Goal: Task Accomplishment & Management: Manage account settings

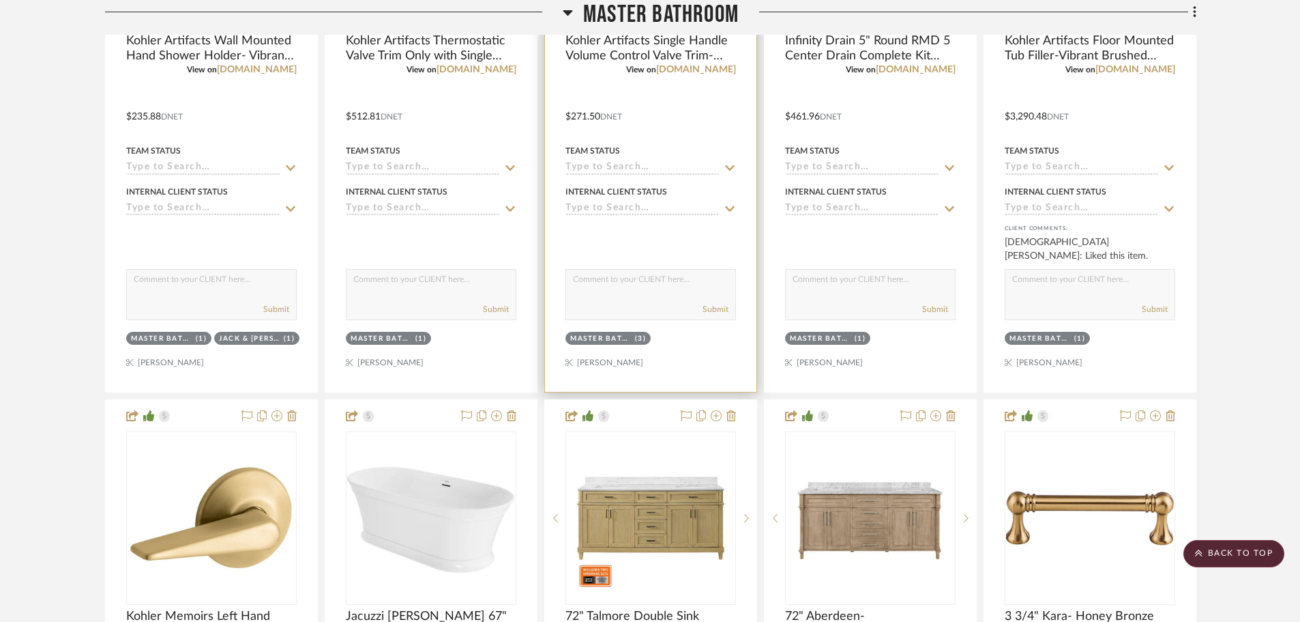
scroll to position [3138, 0]
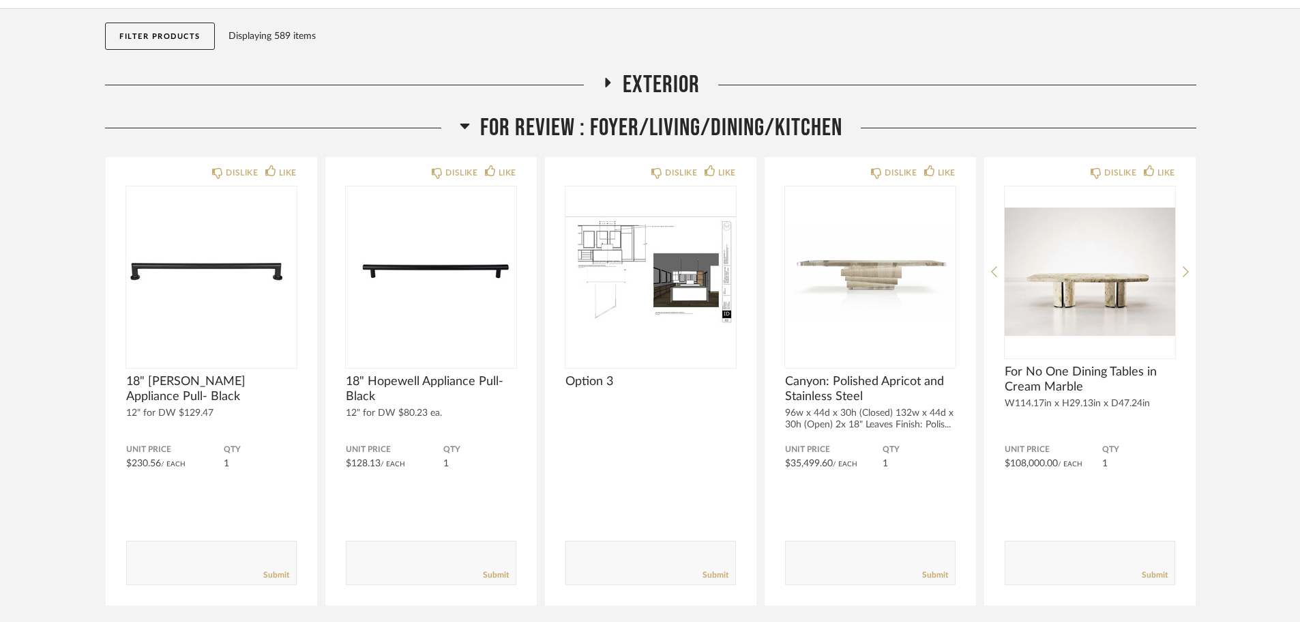
click at [680, 130] on span "FOR REVIEW : Foyer/Living/Dining/Kitchen" at bounding box center [661, 127] width 362 height 29
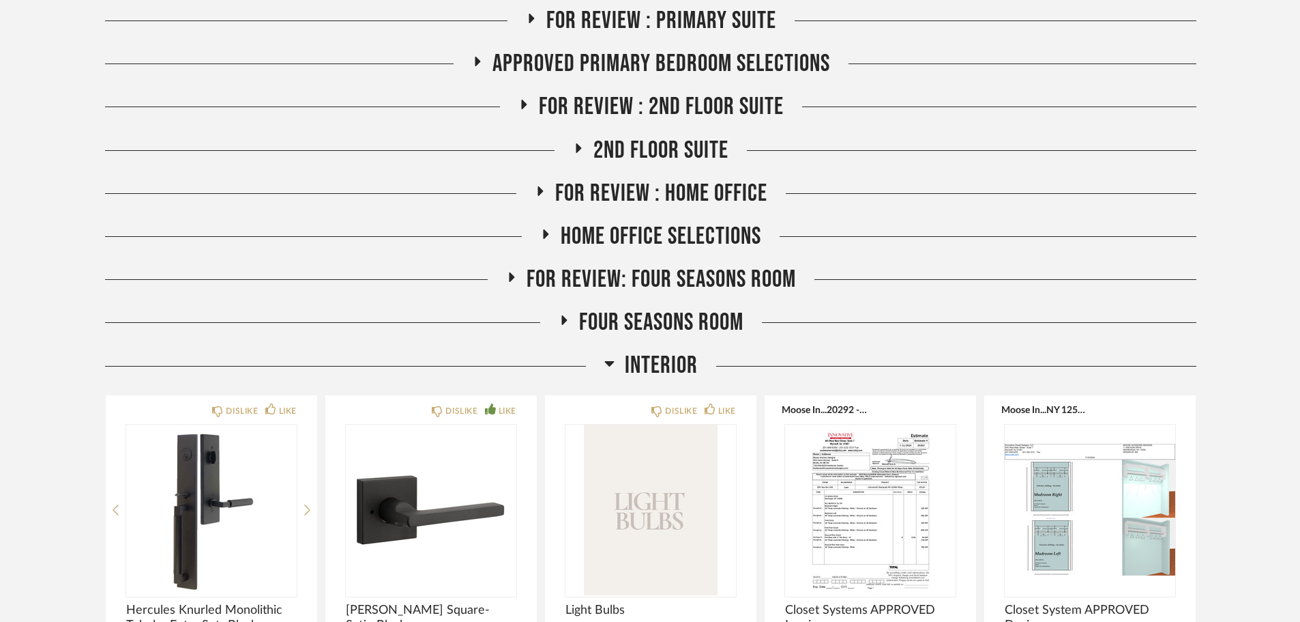
scroll to position [478, 0]
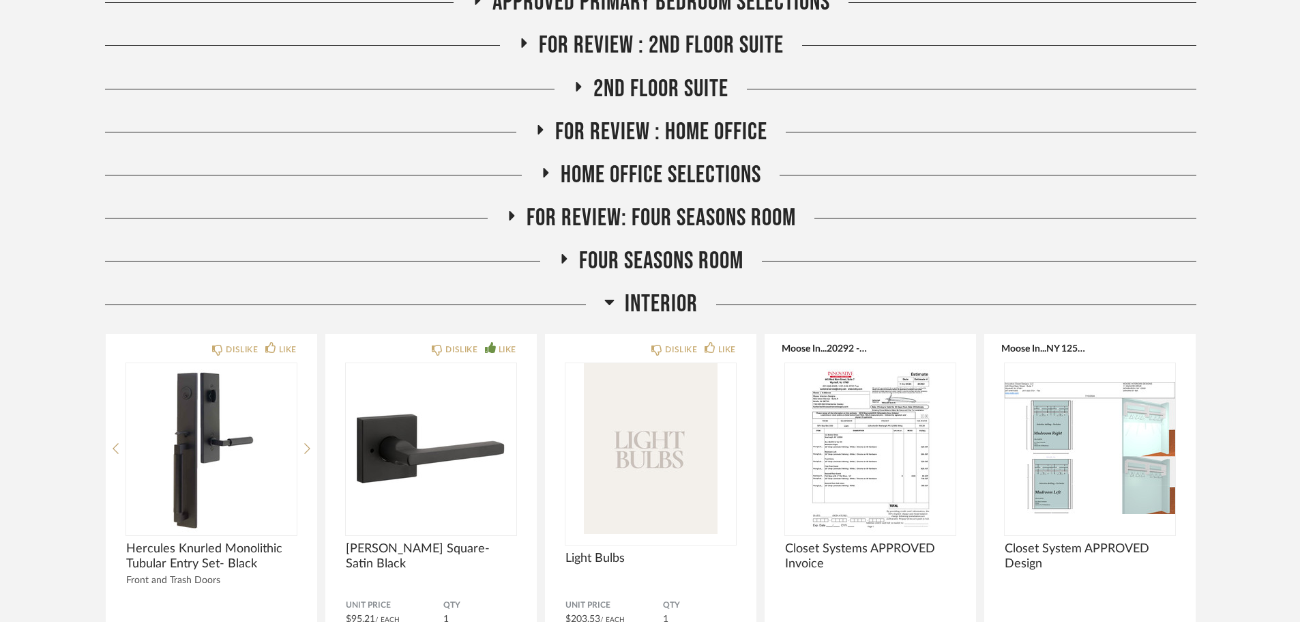
click at [661, 297] on span "Interior" at bounding box center [661, 303] width 73 height 29
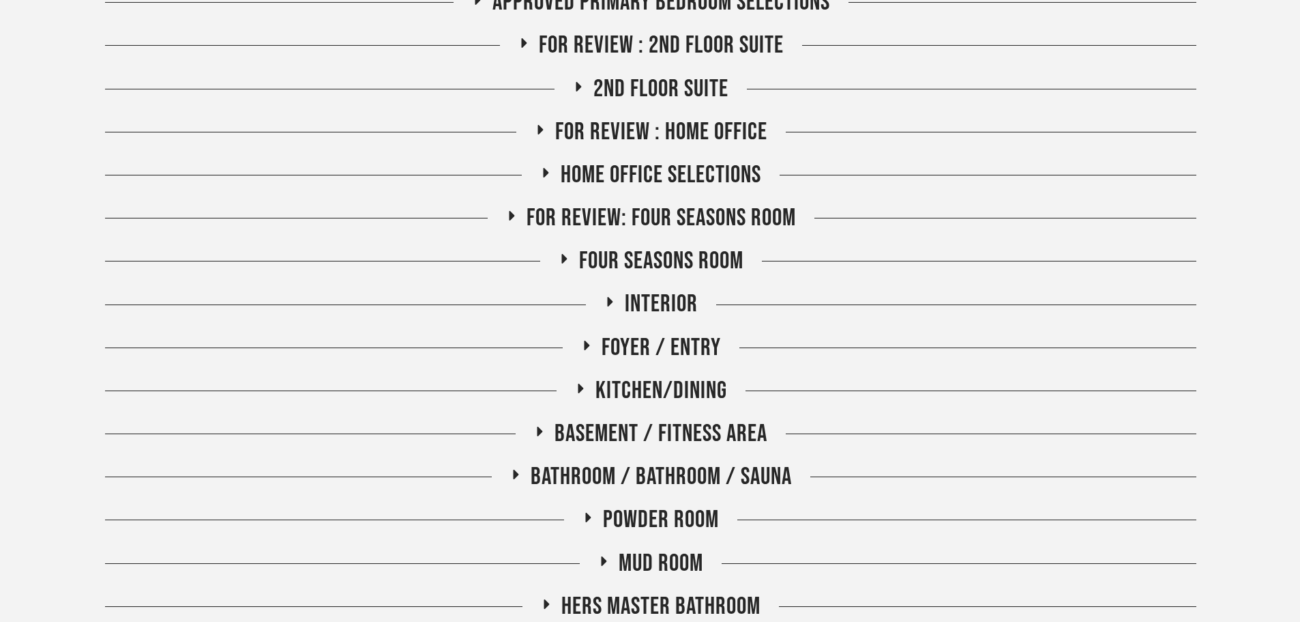
click at [667, 378] on span "Kitchen/Dining" at bounding box center [662, 390] width 132 height 29
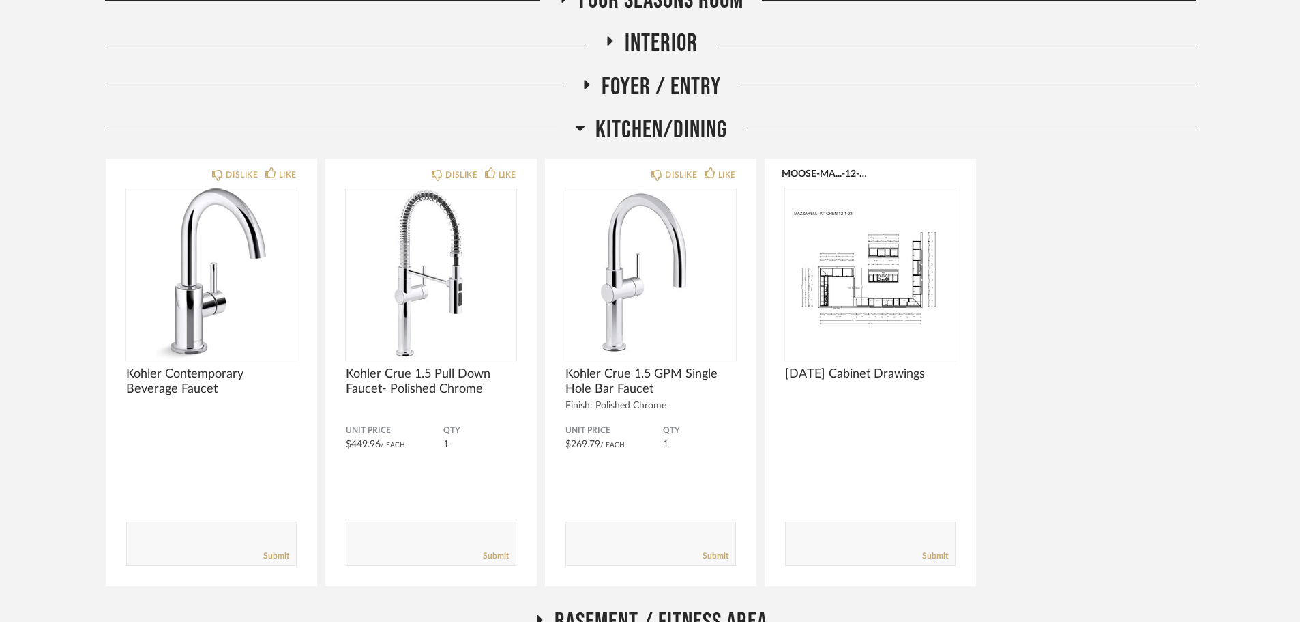
scroll to position [682, 0]
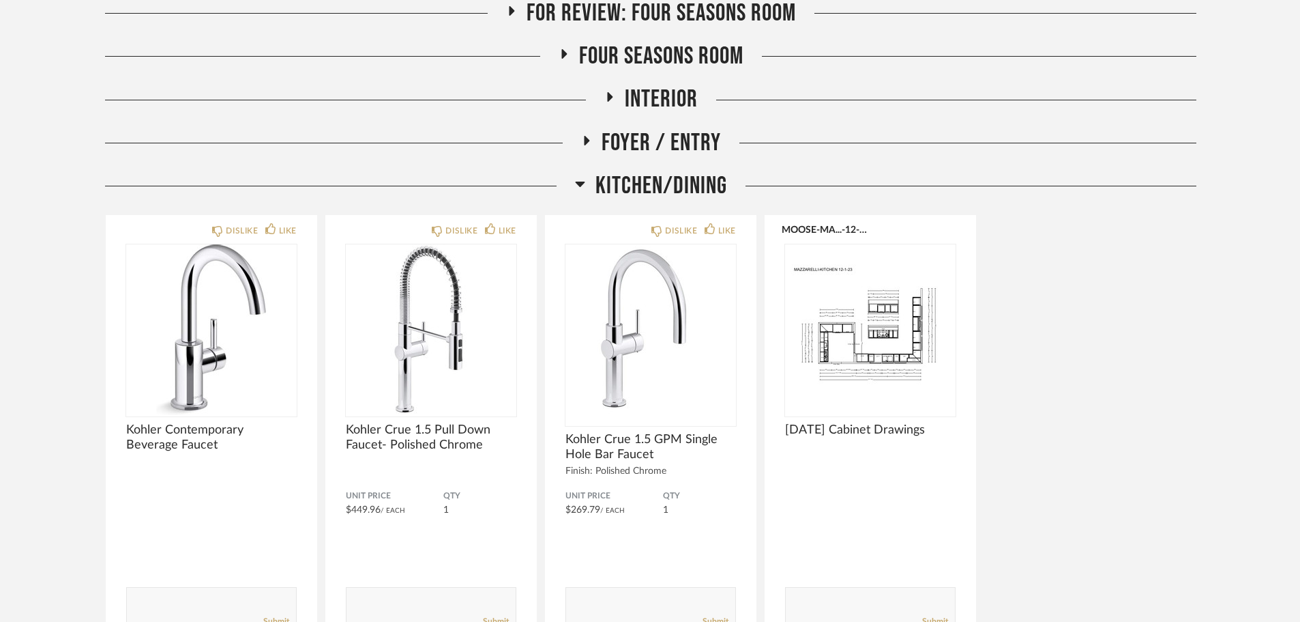
click at [645, 199] on span "Kitchen/Dining" at bounding box center [662, 185] width 132 height 29
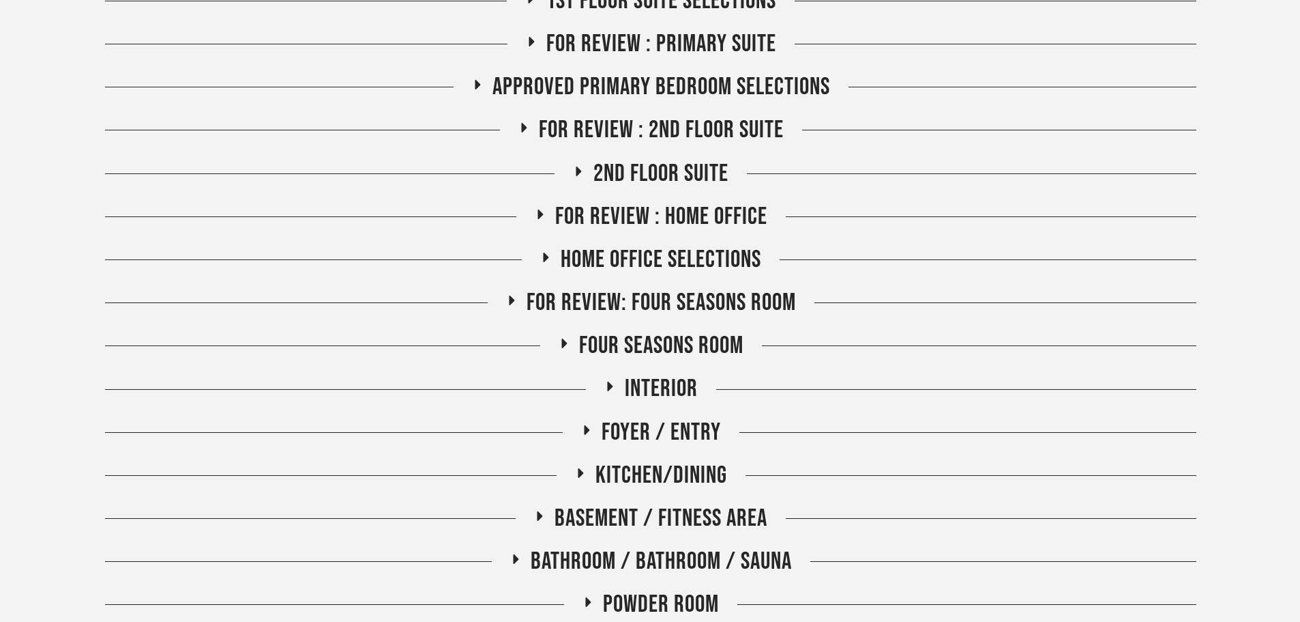
scroll to position [409, 0]
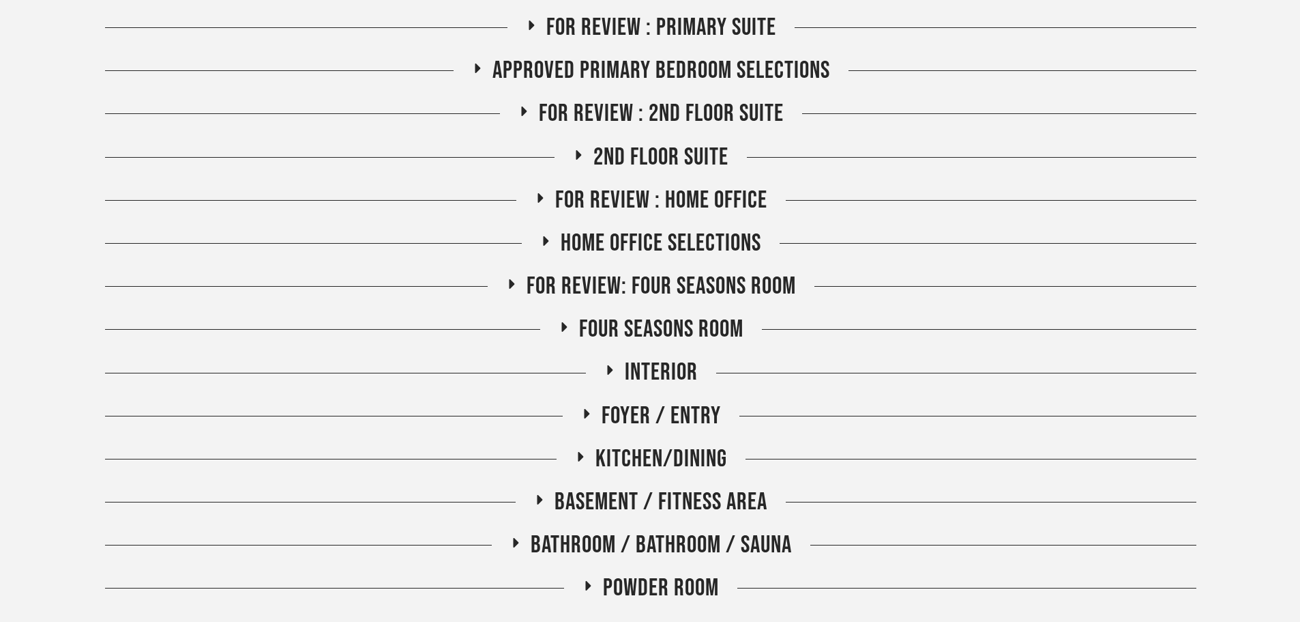
click at [652, 377] on span "Interior" at bounding box center [661, 372] width 73 height 29
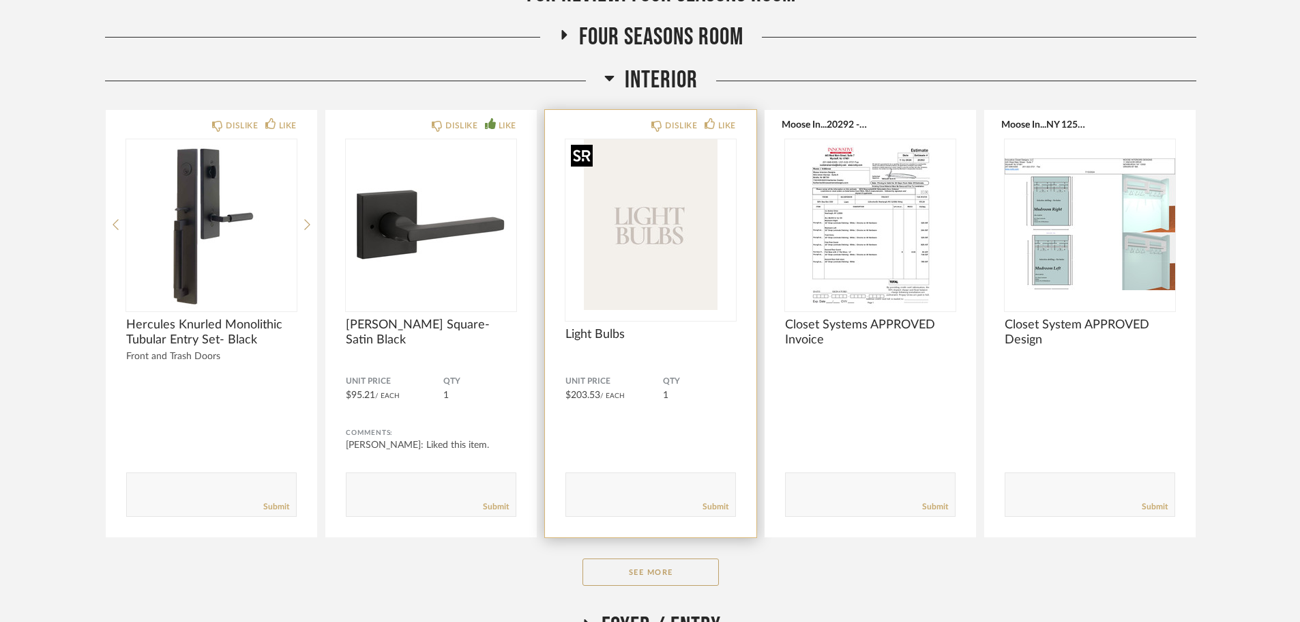
scroll to position [751, 0]
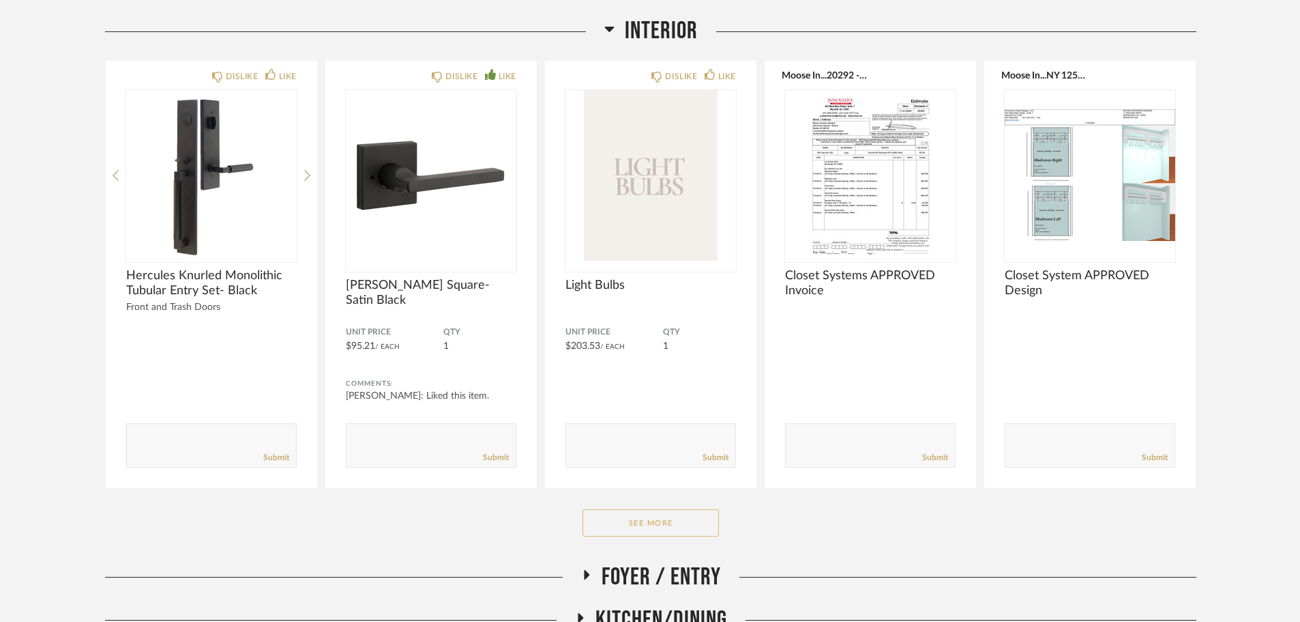
click at [633, 522] on button "See More" at bounding box center [651, 522] width 136 height 27
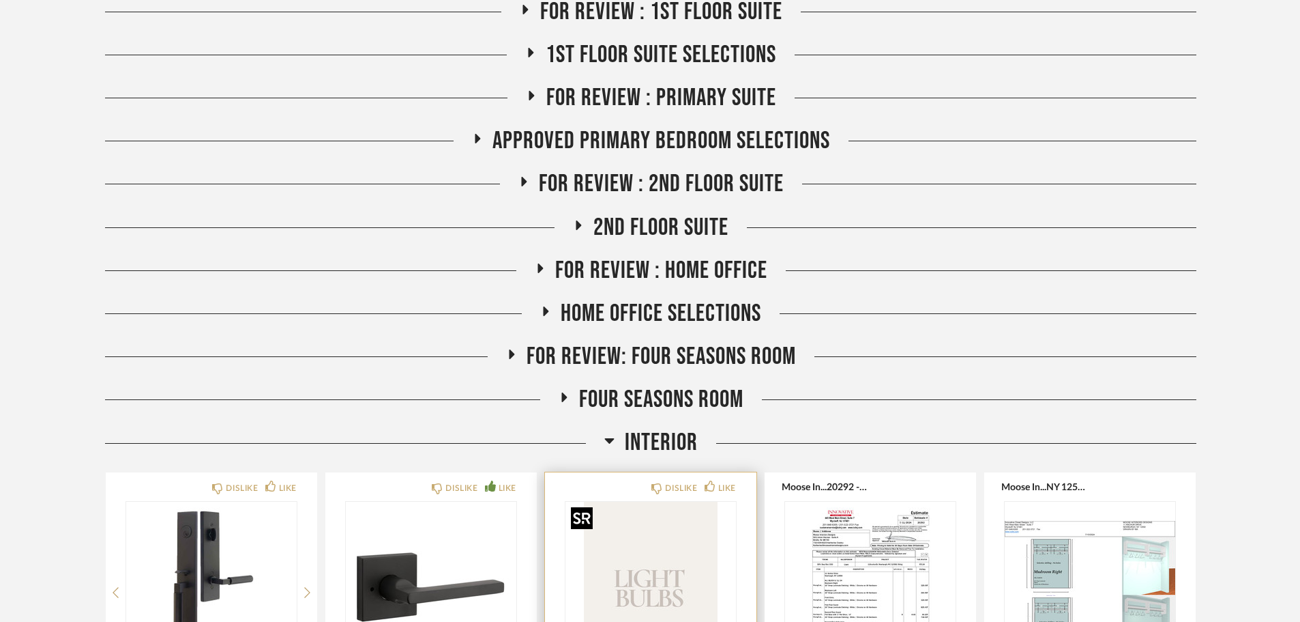
scroll to position [0, 0]
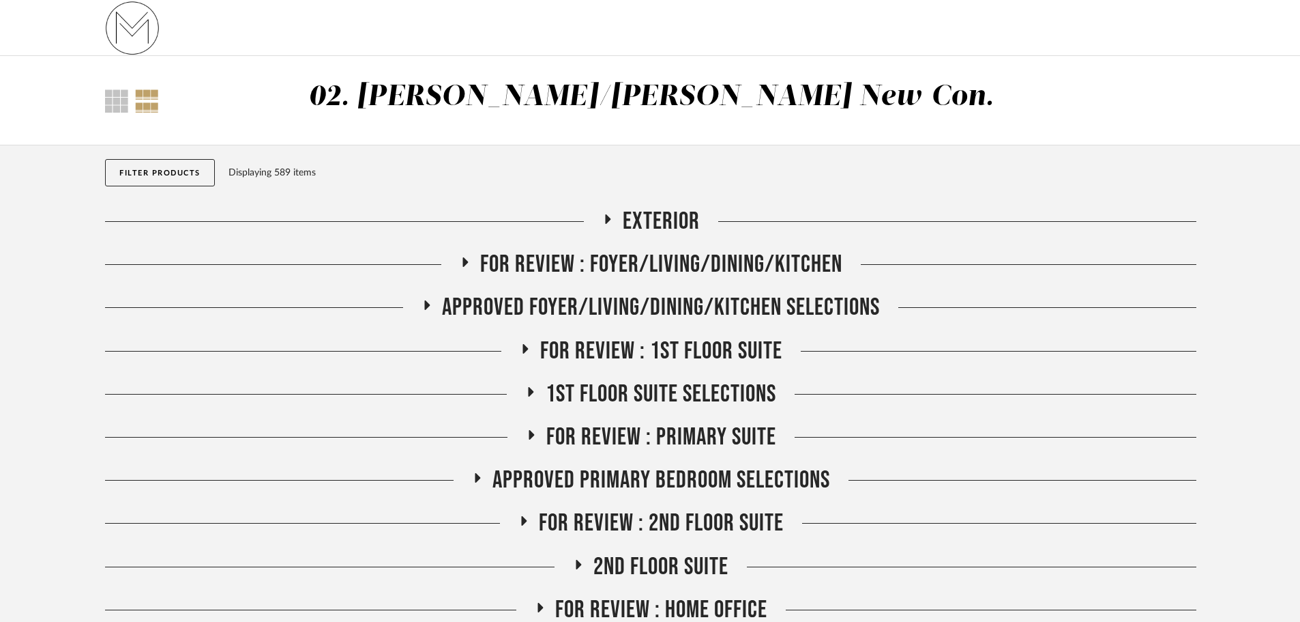
click at [610, 267] on span "FOR REVIEW : Foyer/Living/Dining/Kitchen" at bounding box center [661, 264] width 362 height 29
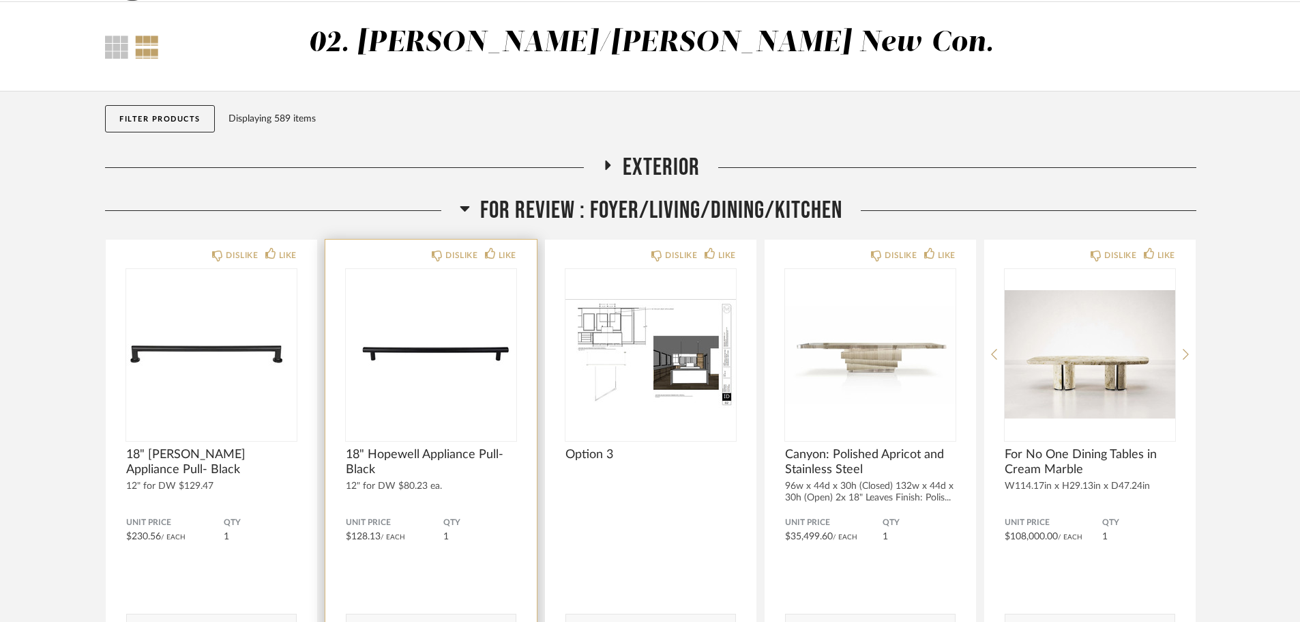
scroll to position [68, 0]
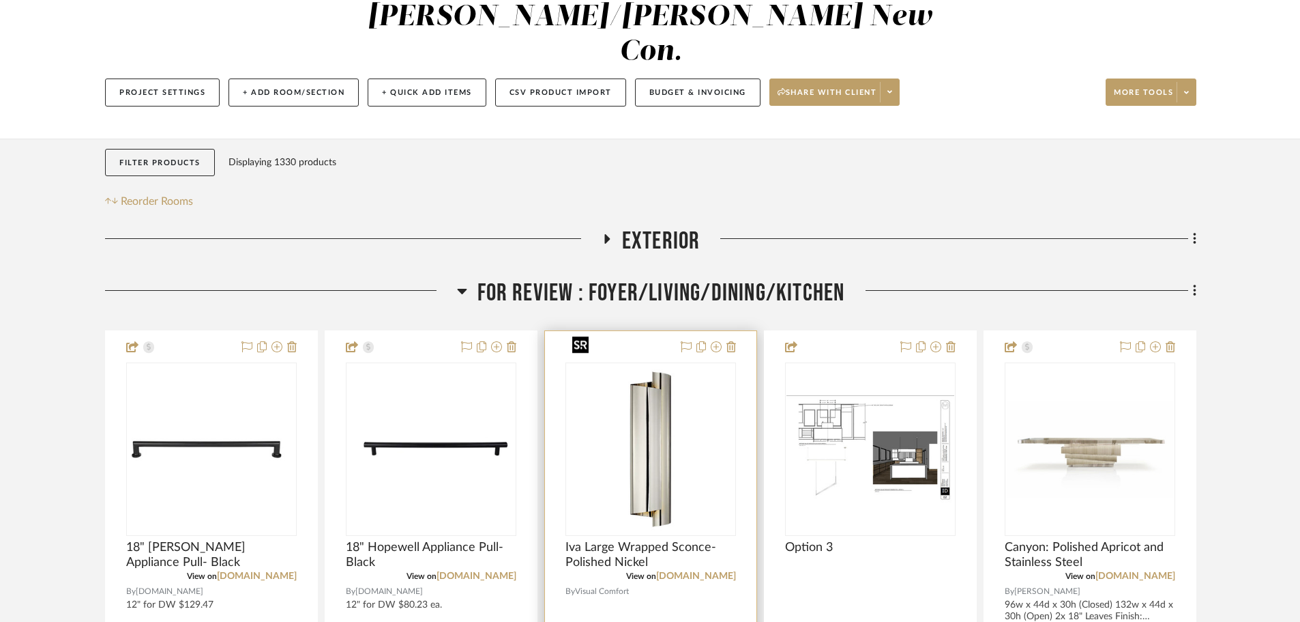
scroll to position [273, 0]
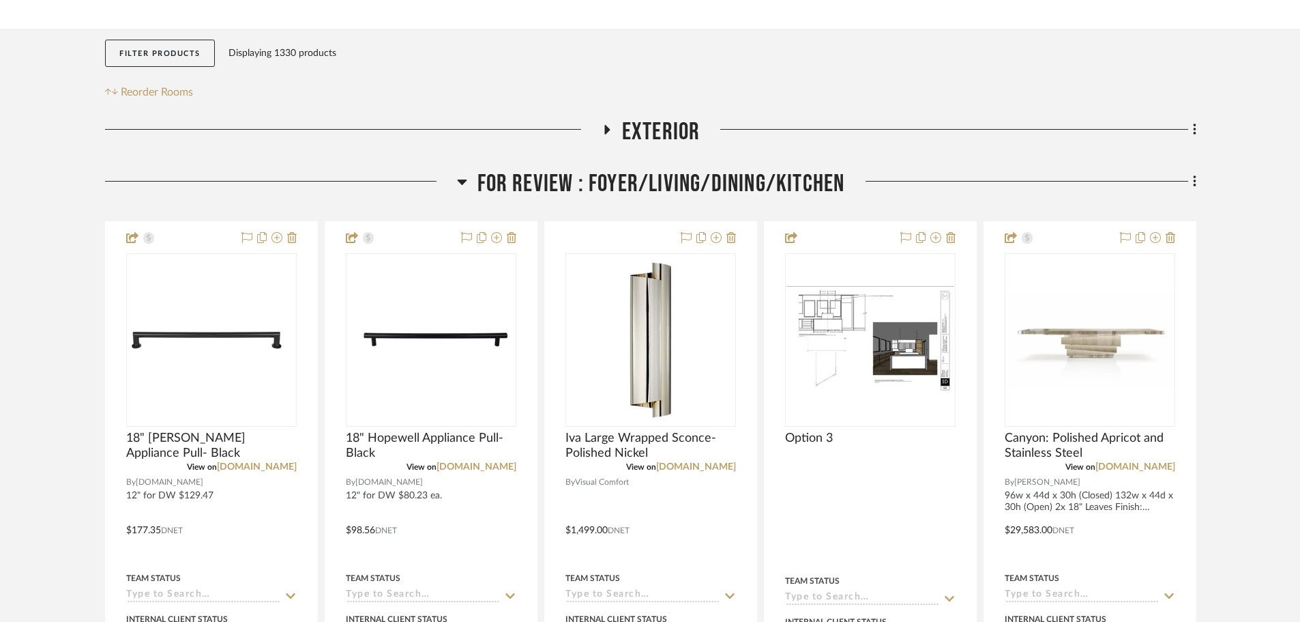
click at [598, 169] on span "FOR REVIEW : Foyer/Living/Dining/Kitchen" at bounding box center [662, 183] width 368 height 29
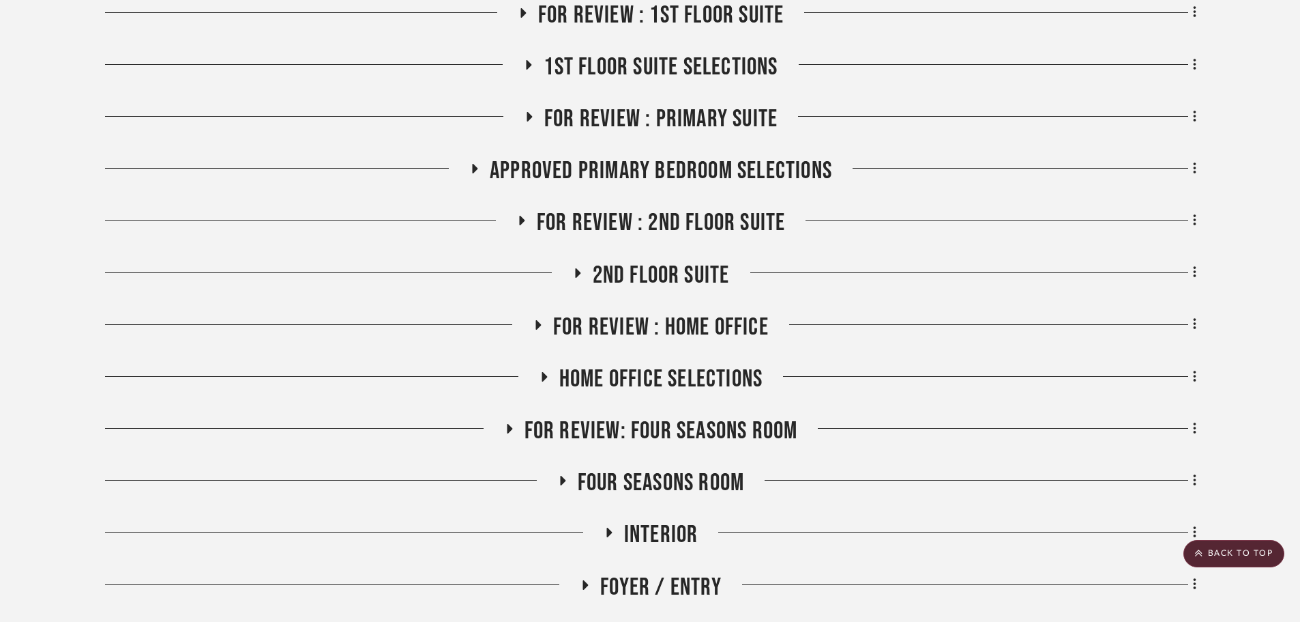
click at [651, 520] on span "Interior" at bounding box center [661, 534] width 74 height 29
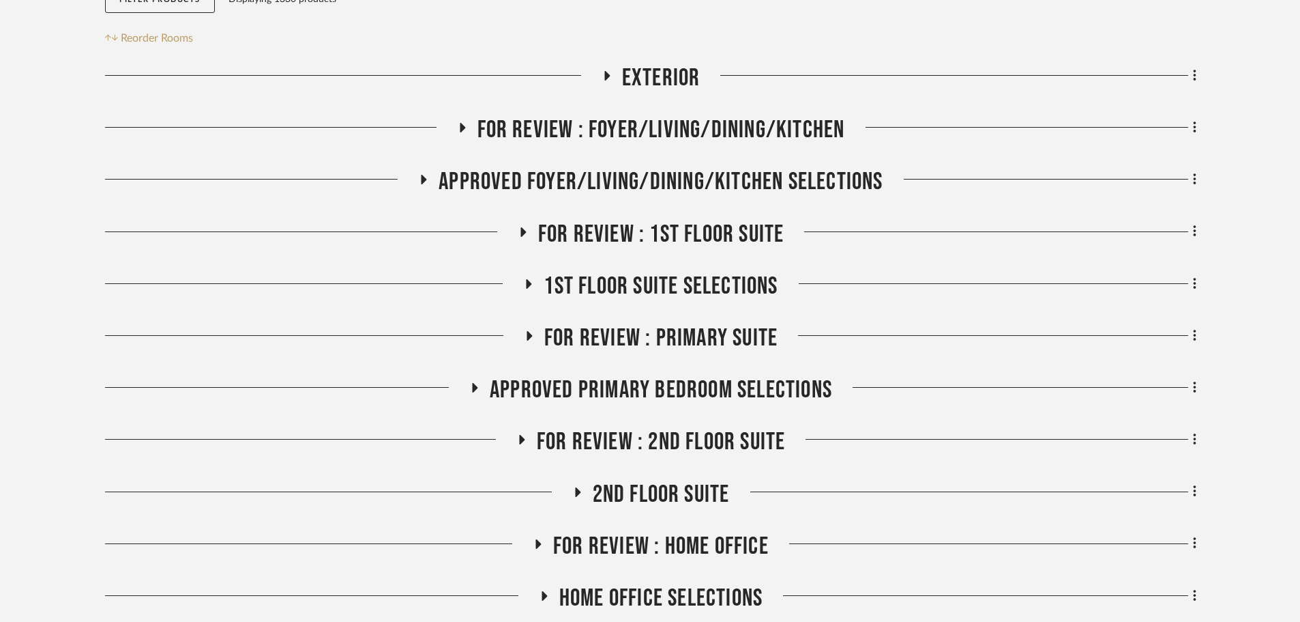
scroll to position [341, 0]
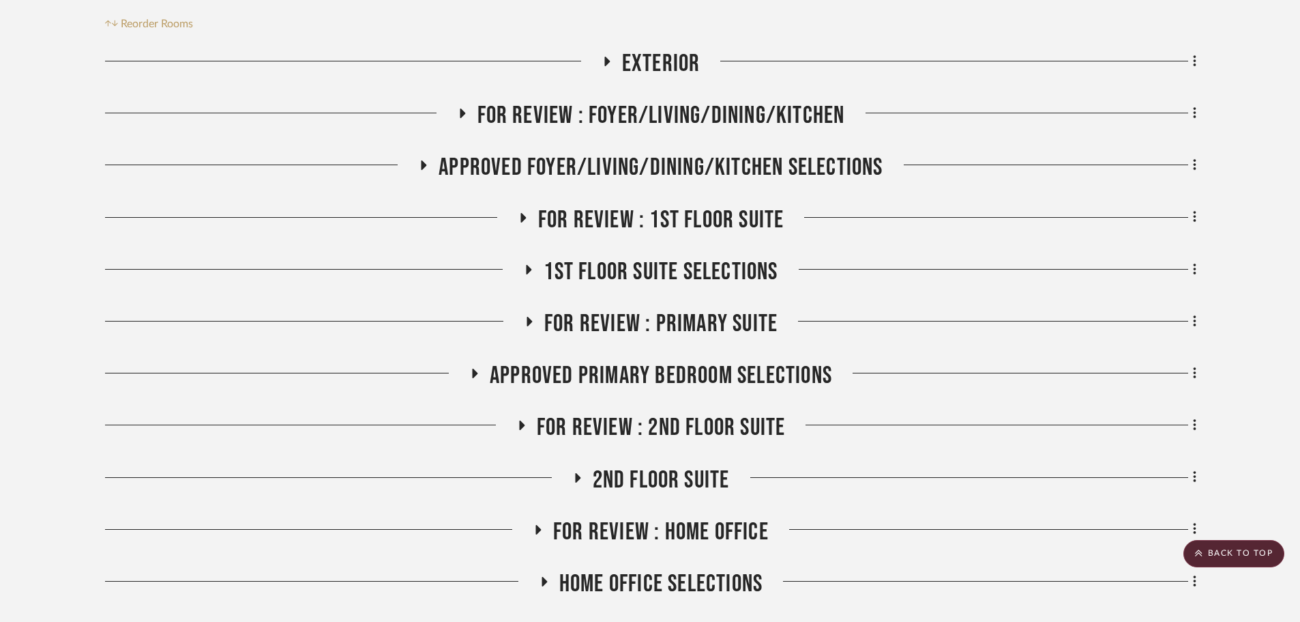
click at [620, 101] on span "FOR REVIEW : Foyer/Living/Dining/Kitchen" at bounding box center [662, 115] width 368 height 29
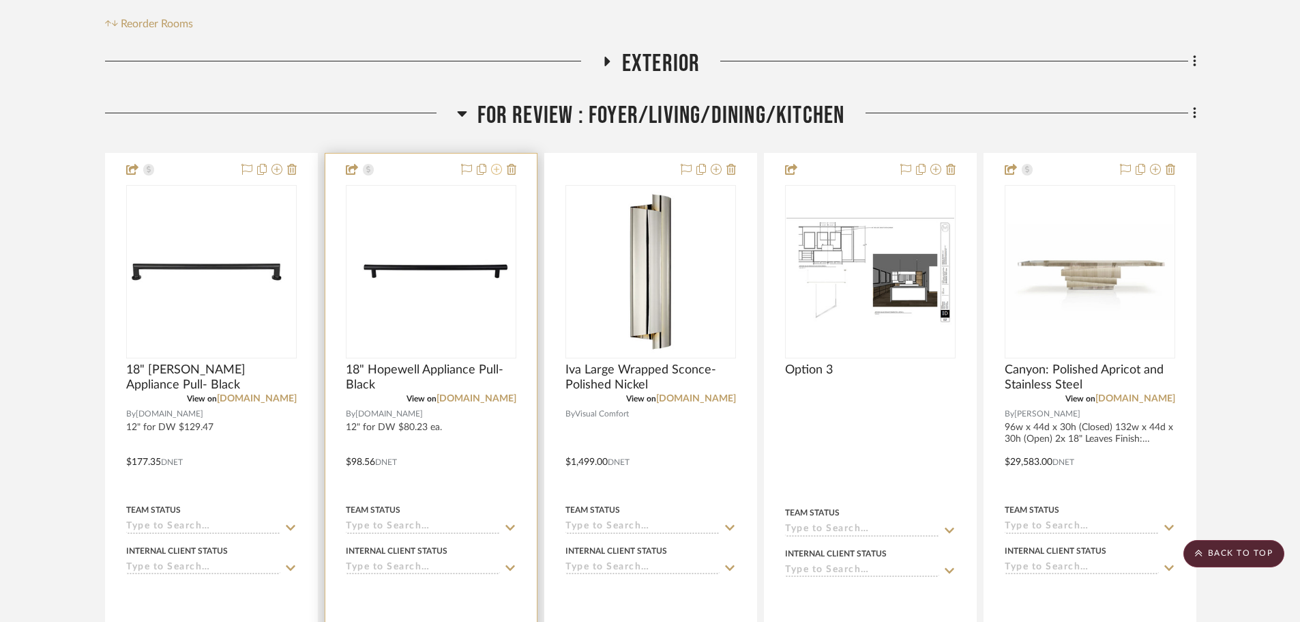
click at [495, 162] on button at bounding box center [496, 170] width 11 height 16
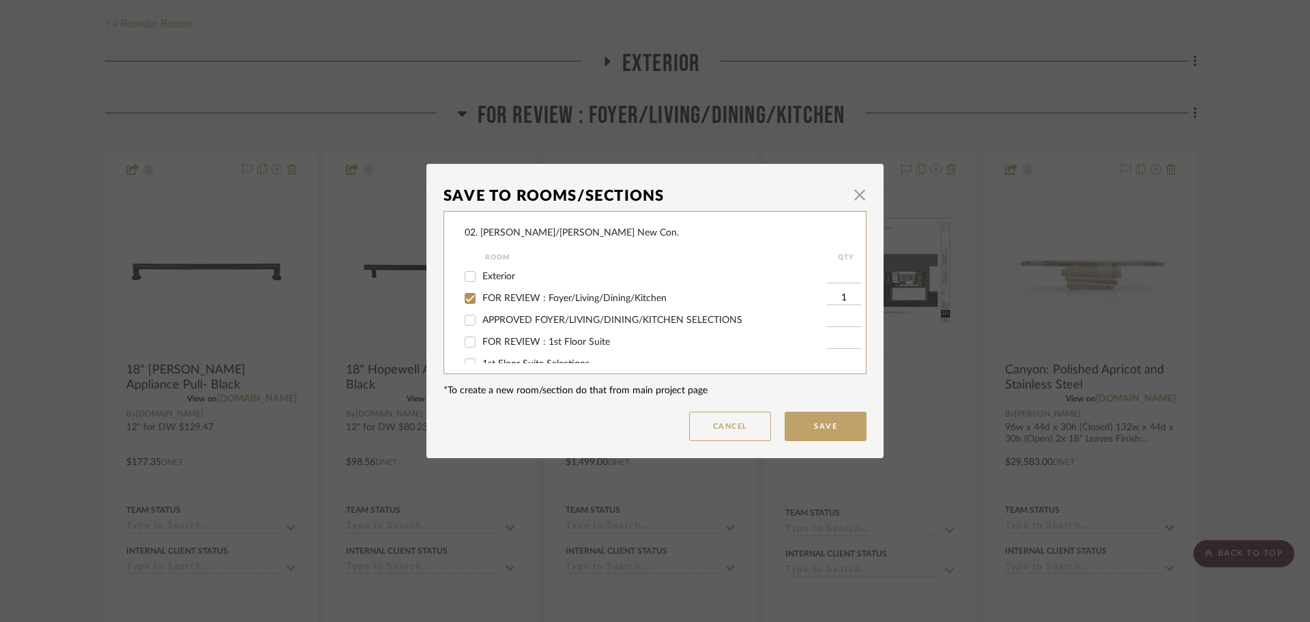
click at [503, 289] on div "FOR REVIEW : Foyer/Living/Dining/Kitchen" at bounding box center [646, 298] width 362 height 22
click at [499, 295] on span "FOR REVIEW : Foyer/Living/Dining/Kitchen" at bounding box center [574, 298] width 184 height 10
click at [481, 295] on input "FOR REVIEW : Foyer/Living/Dining/Kitchen" at bounding box center [470, 298] width 22 height 22
checkbox input "false"
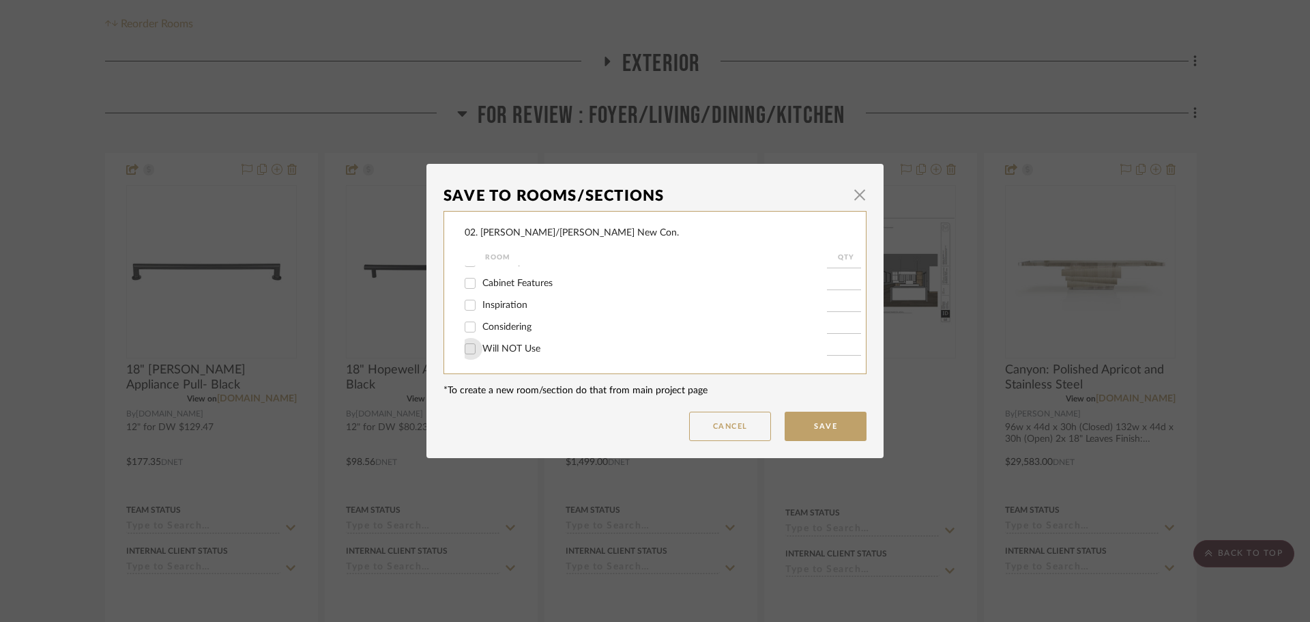
click at [477, 353] on div at bounding box center [470, 349] width 23 height 22
click at [484, 349] on span "Will NOT Use" at bounding box center [511, 349] width 58 height 10
click at [481, 349] on input "Will NOT Use" at bounding box center [470, 349] width 22 height 22
checkbox input "true"
type input "1"
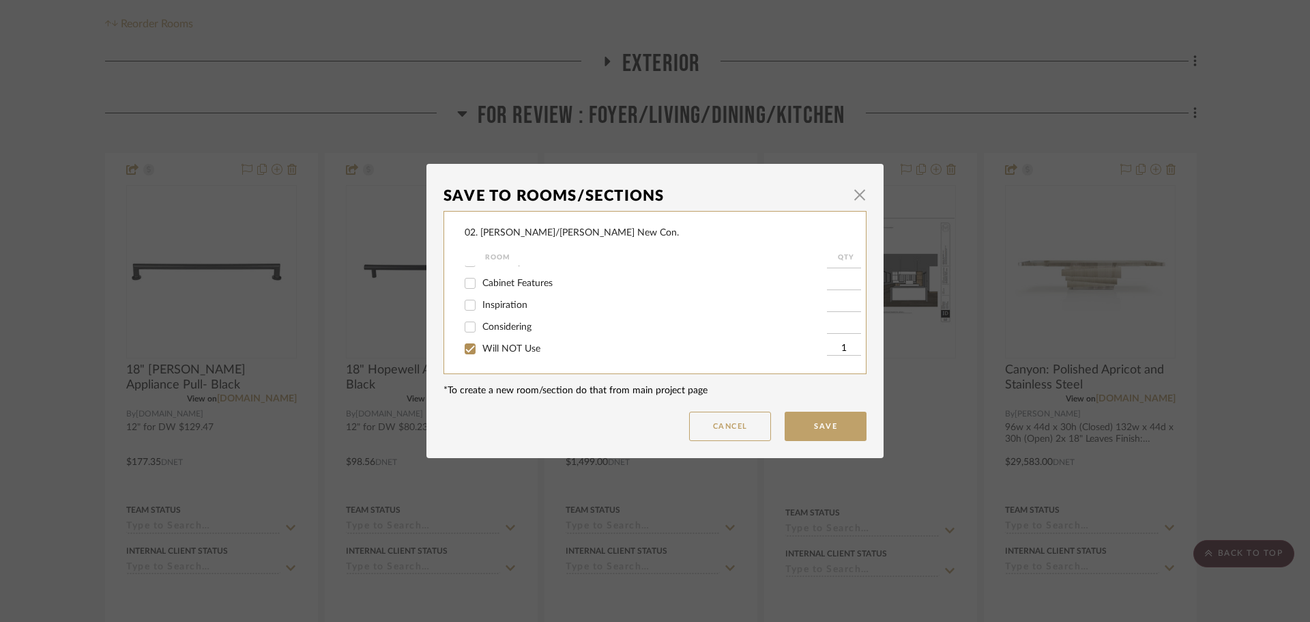
click at [835, 452] on dialog-content "Save To Rooms/Sections × 02. [PERSON_NAME]/[PERSON_NAME] New Con. Room QTY Exte…" at bounding box center [654, 311] width 457 height 294
click at [823, 432] on button "Save" at bounding box center [826, 425] width 82 height 29
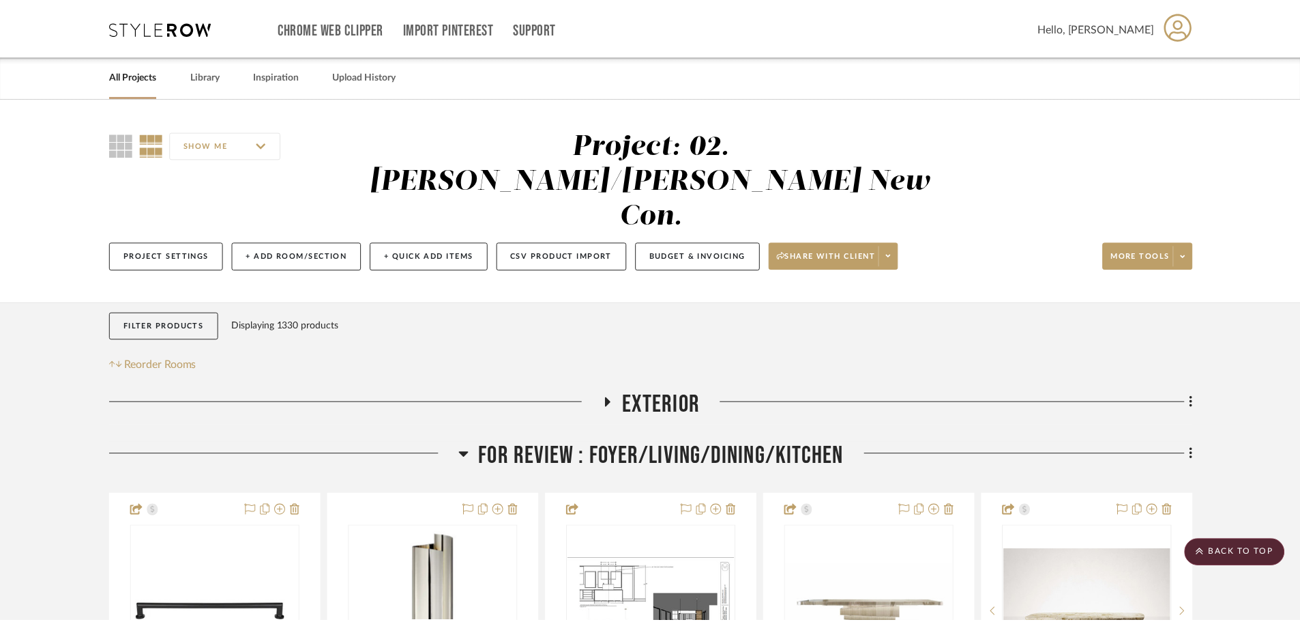
scroll to position [341, 0]
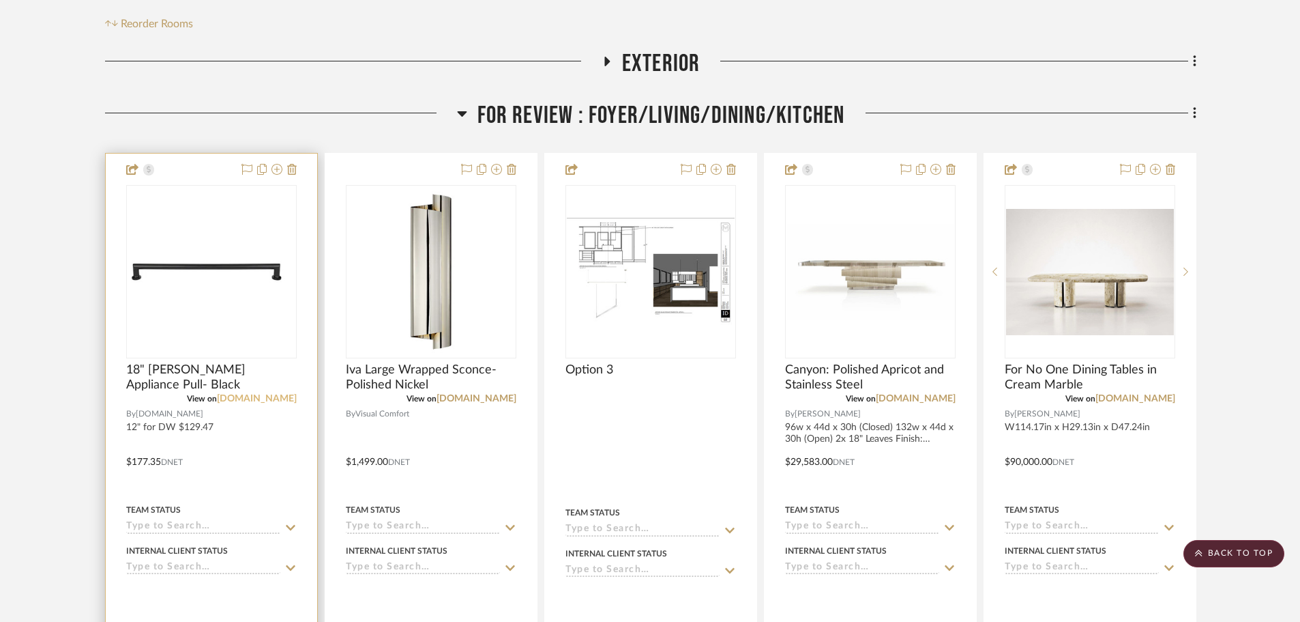
click at [247, 394] on link "[DOMAIN_NAME]" at bounding box center [257, 399] width 80 height 10
